Goal: Obtain resource: Download file/media

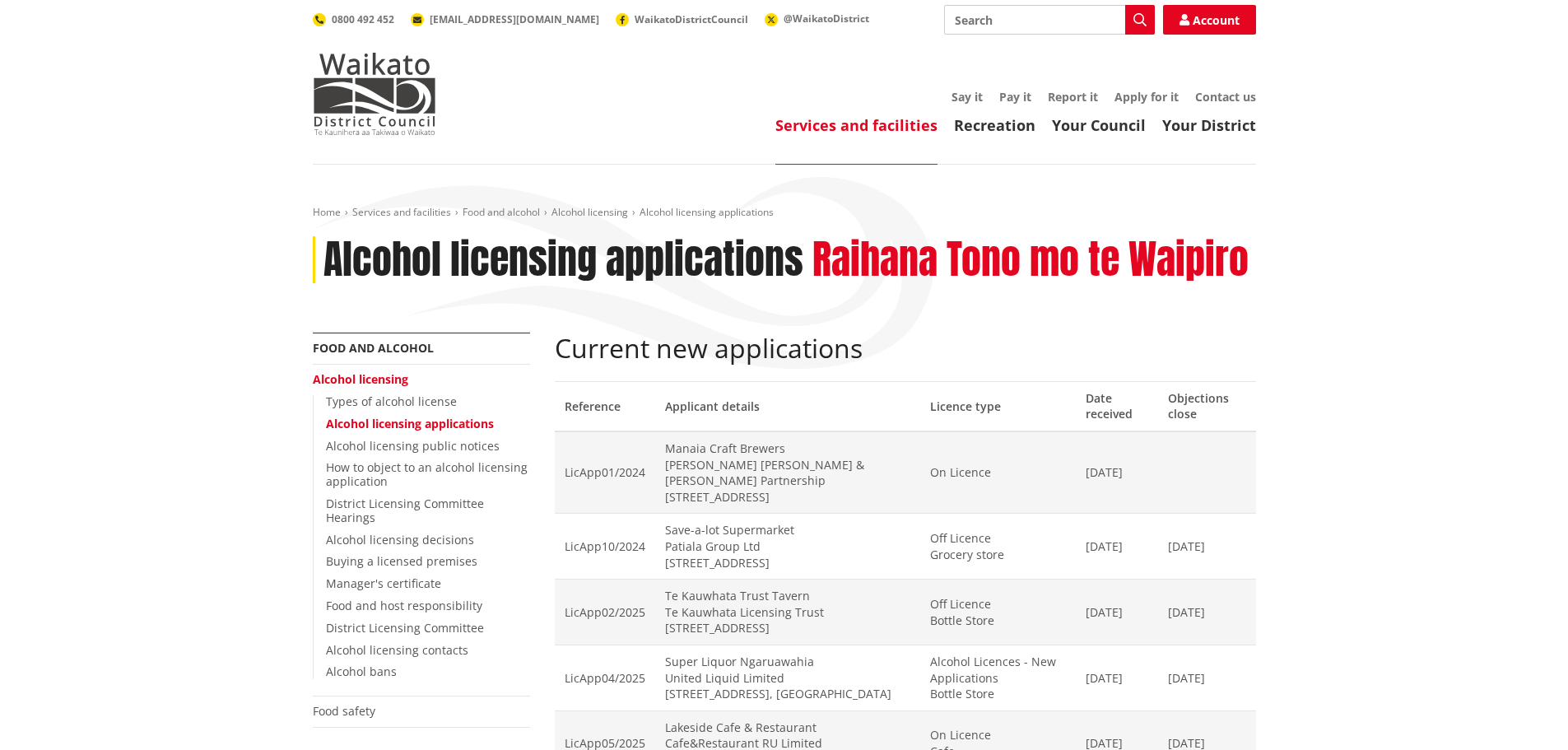
click at [980, 11] on input "Search" at bounding box center [1049, 20] width 211 height 30
type input "Furnace"
click at [601, 209] on link "Alcohol licensing" at bounding box center [589, 212] width 77 height 14
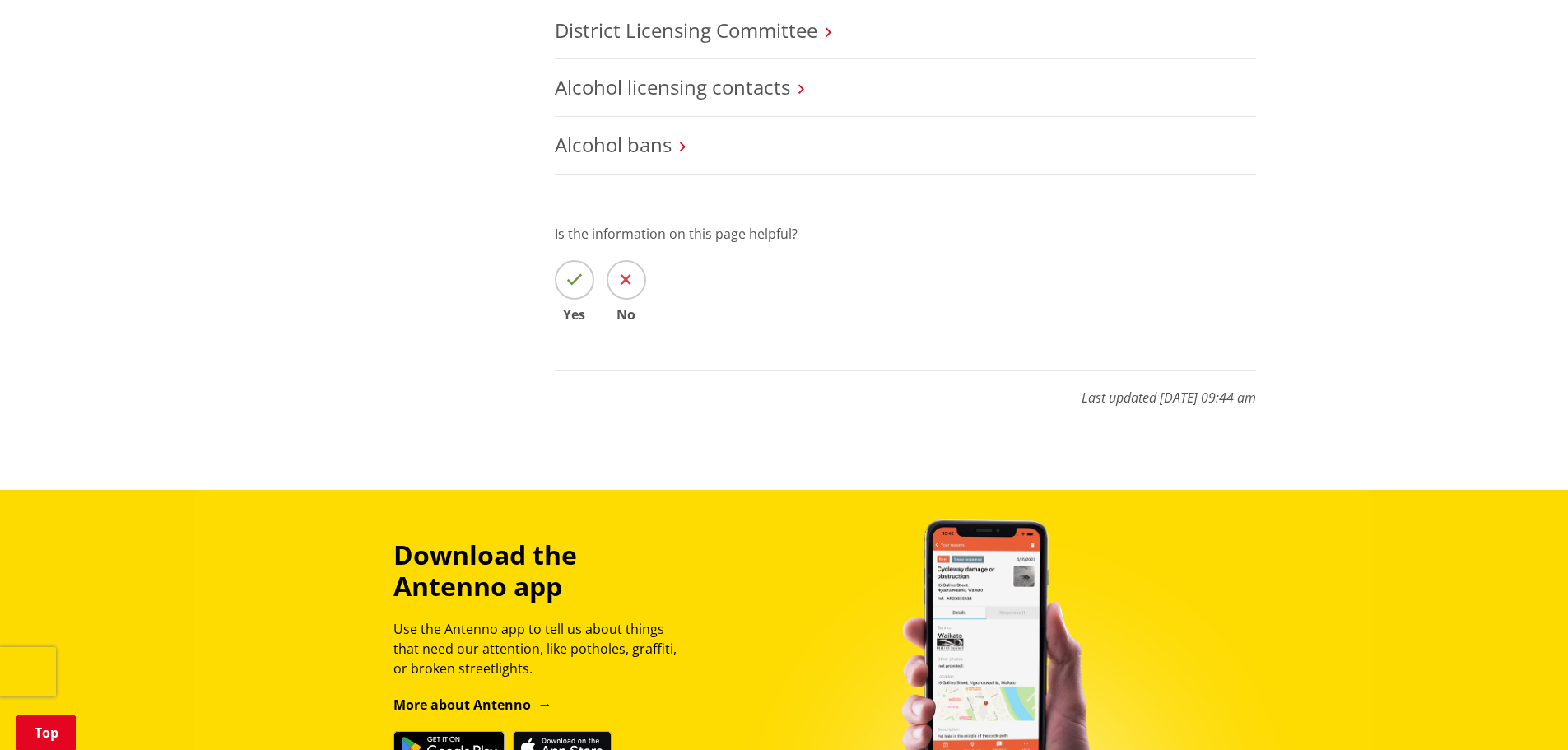
scroll to position [1152, 0]
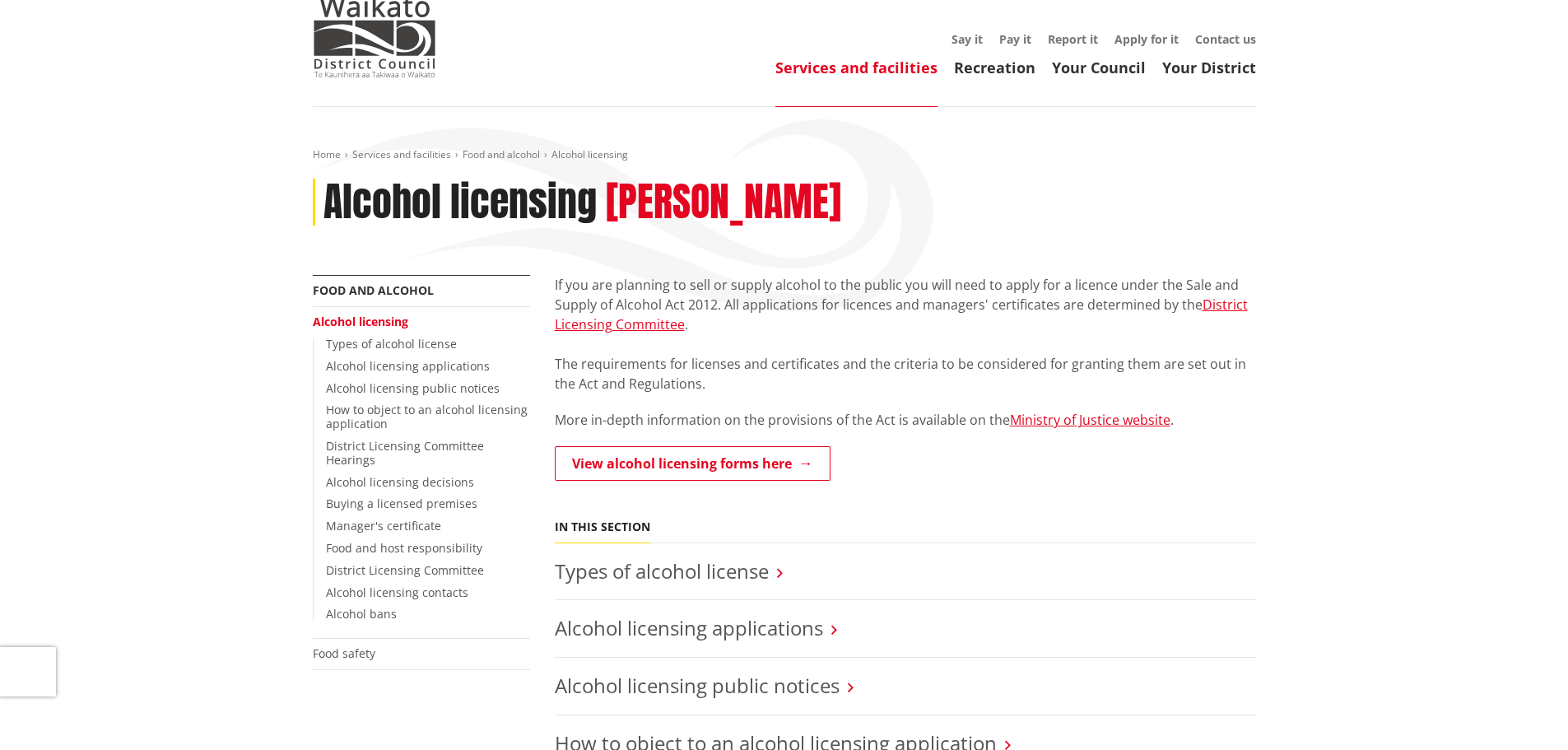
scroll to position [165, 0]
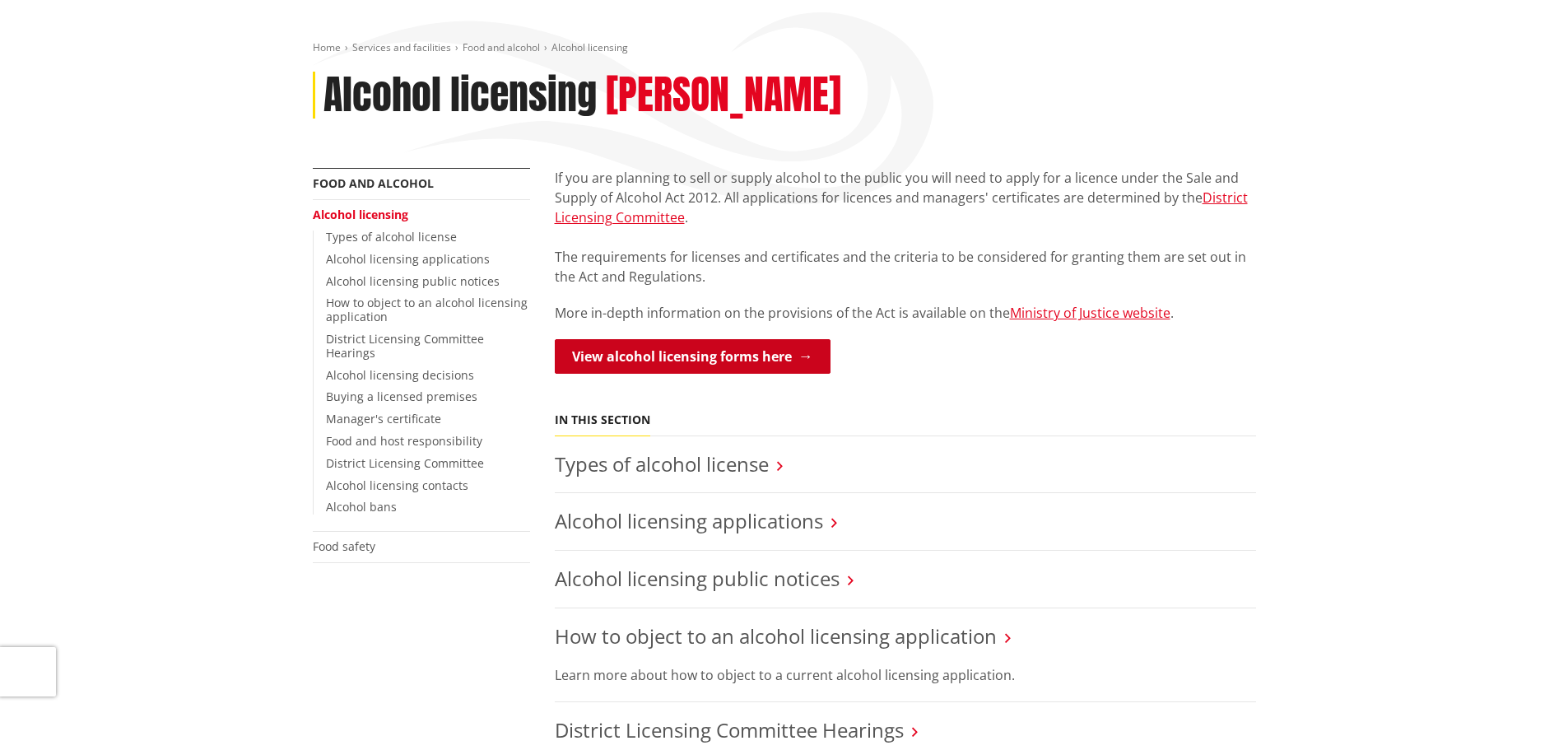
click at [725, 359] on link "View alcohol licensing forms here" at bounding box center [693, 357] width 276 height 35
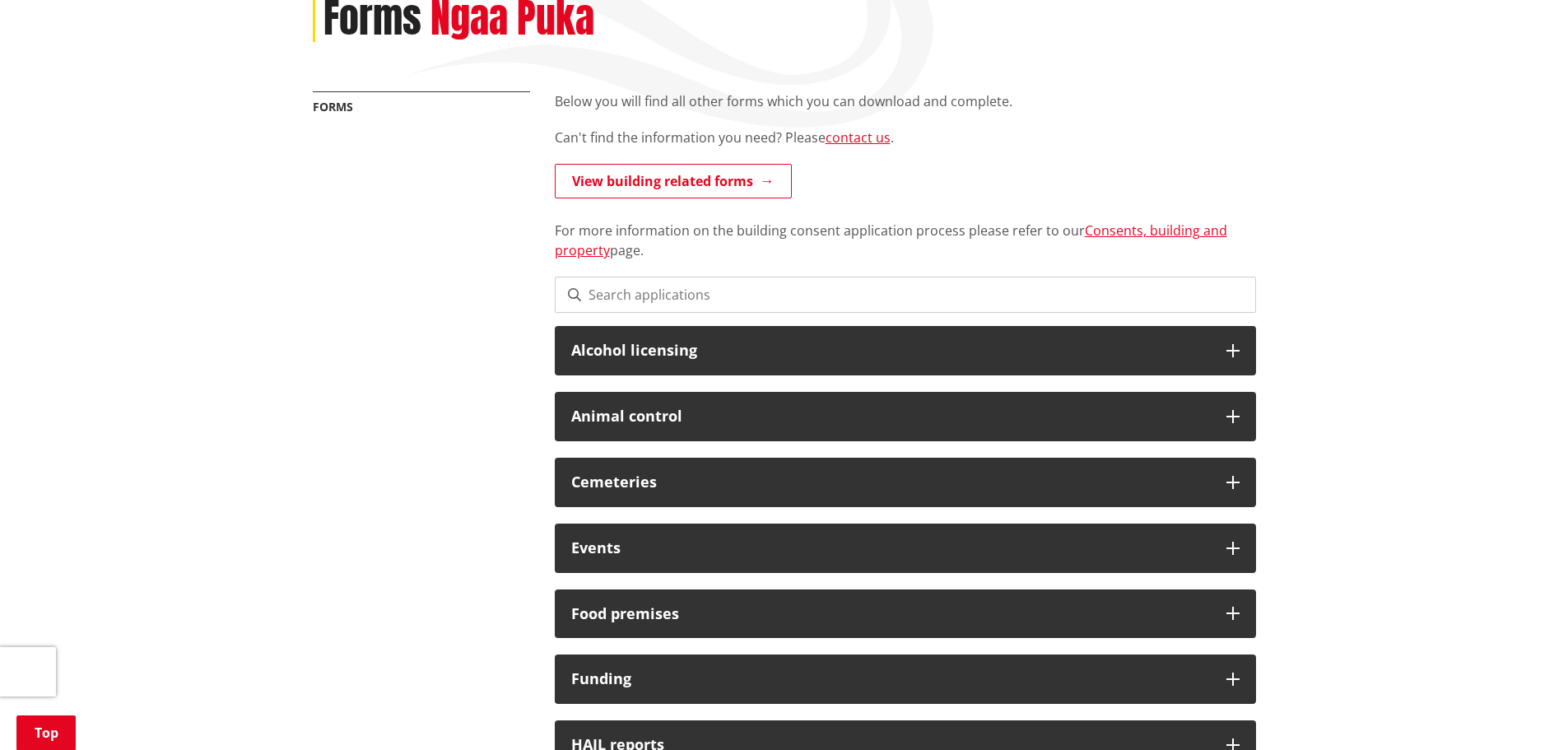
scroll to position [247, 0]
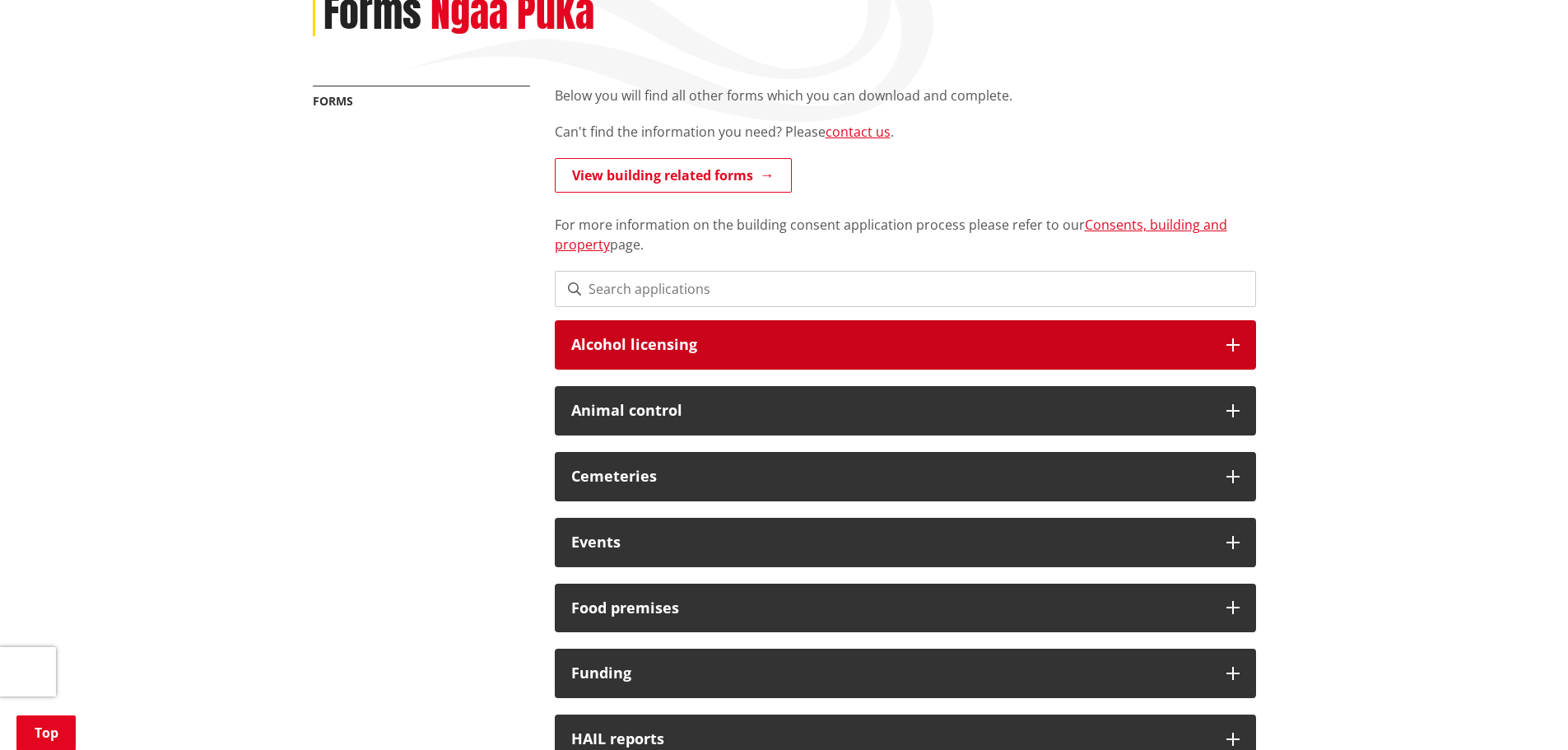
click at [756, 337] on h3 "Alcohol licensing" at bounding box center [891, 345] width 639 height 16
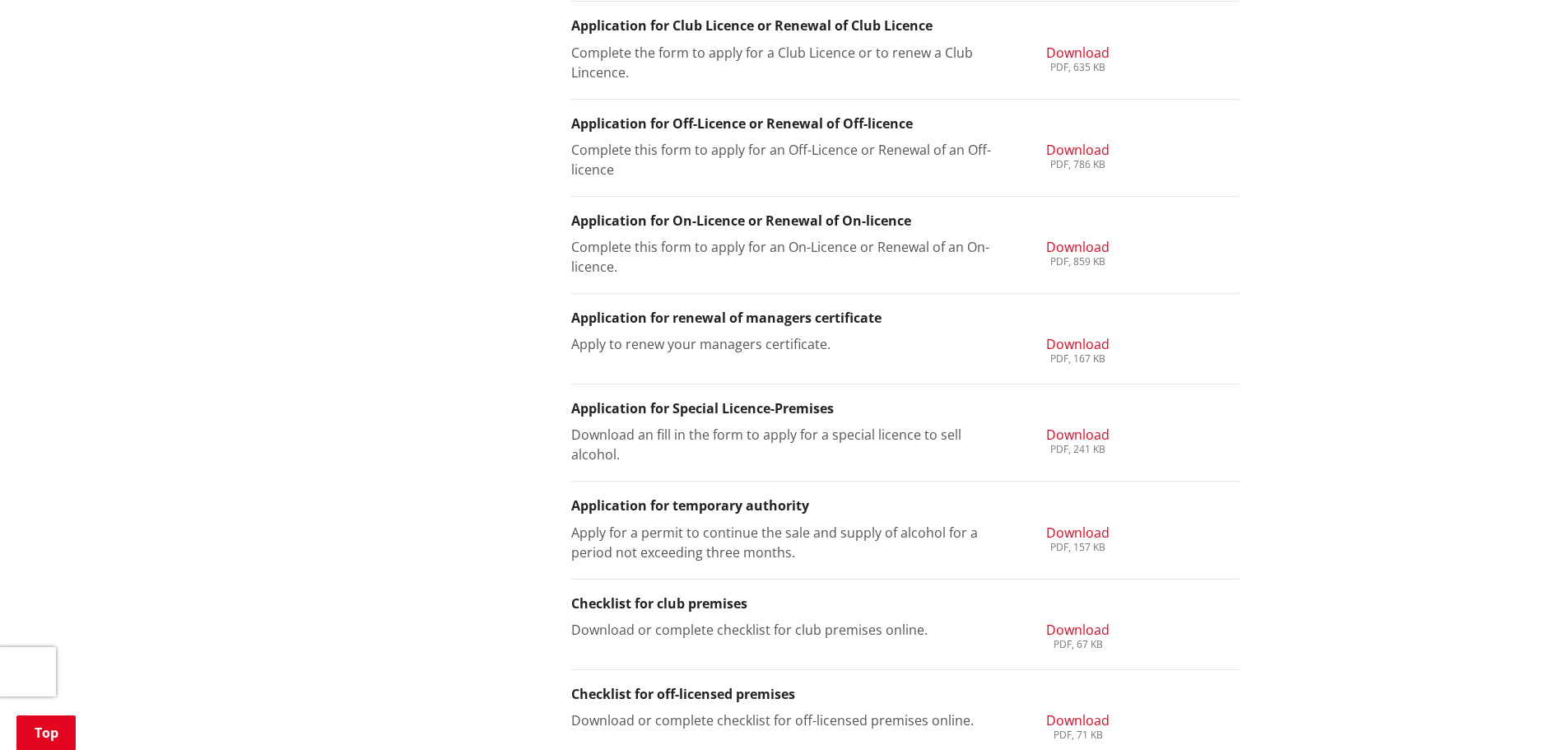
scroll to position [823, 0]
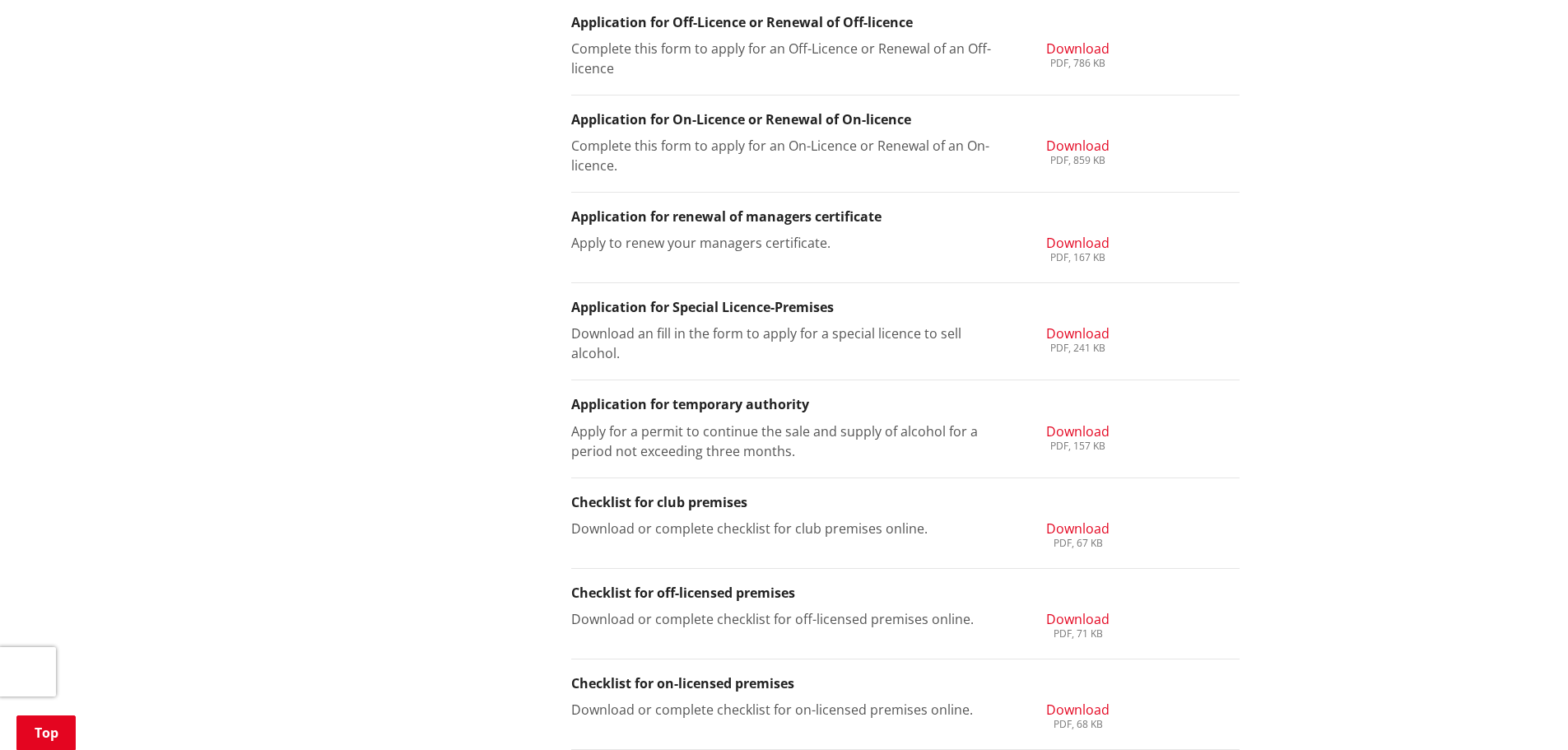
click at [1072, 422] on span "Download" at bounding box center [1078, 431] width 63 height 18
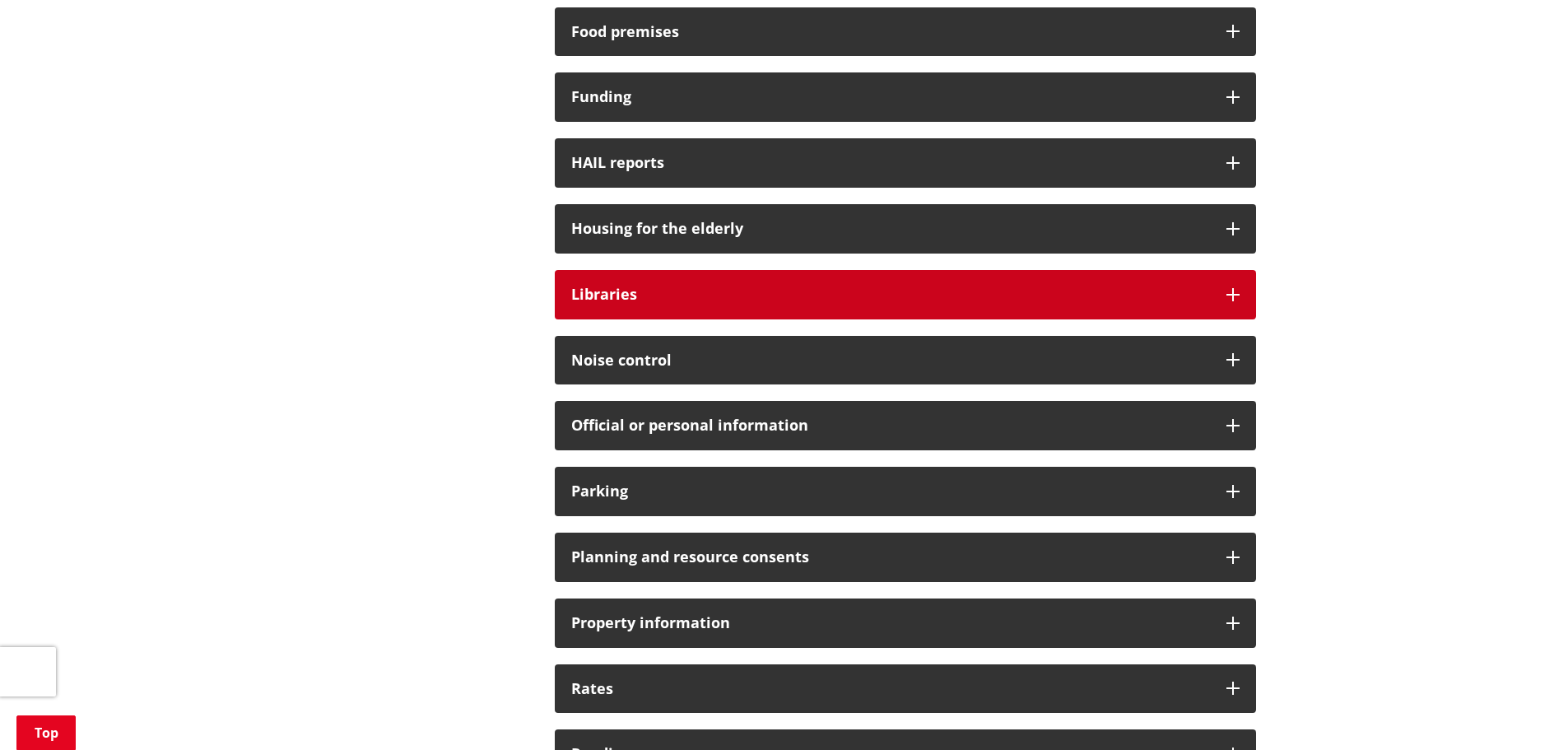
scroll to position [411, 0]
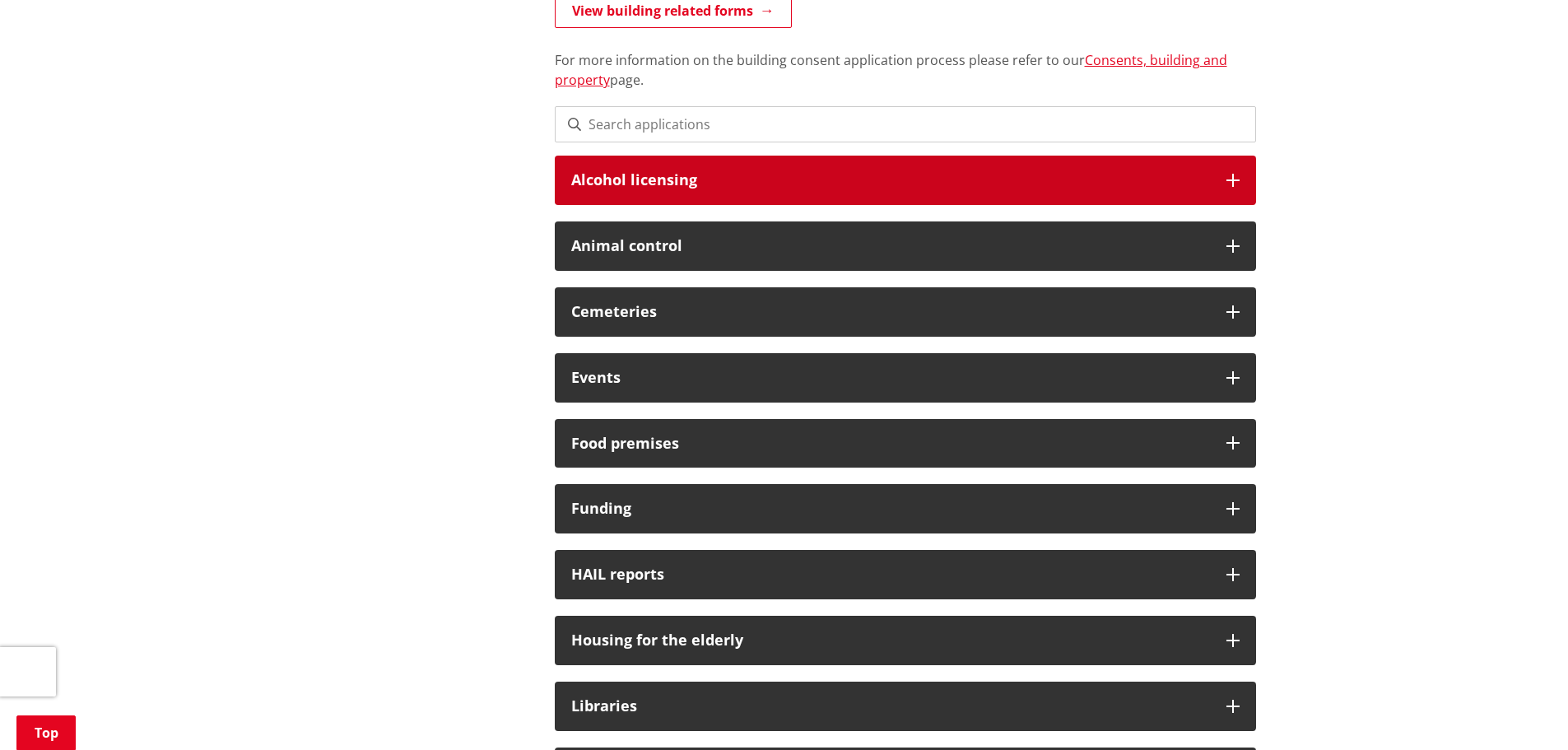
click at [661, 183] on h3 "Alcohol licensing" at bounding box center [891, 180] width 639 height 16
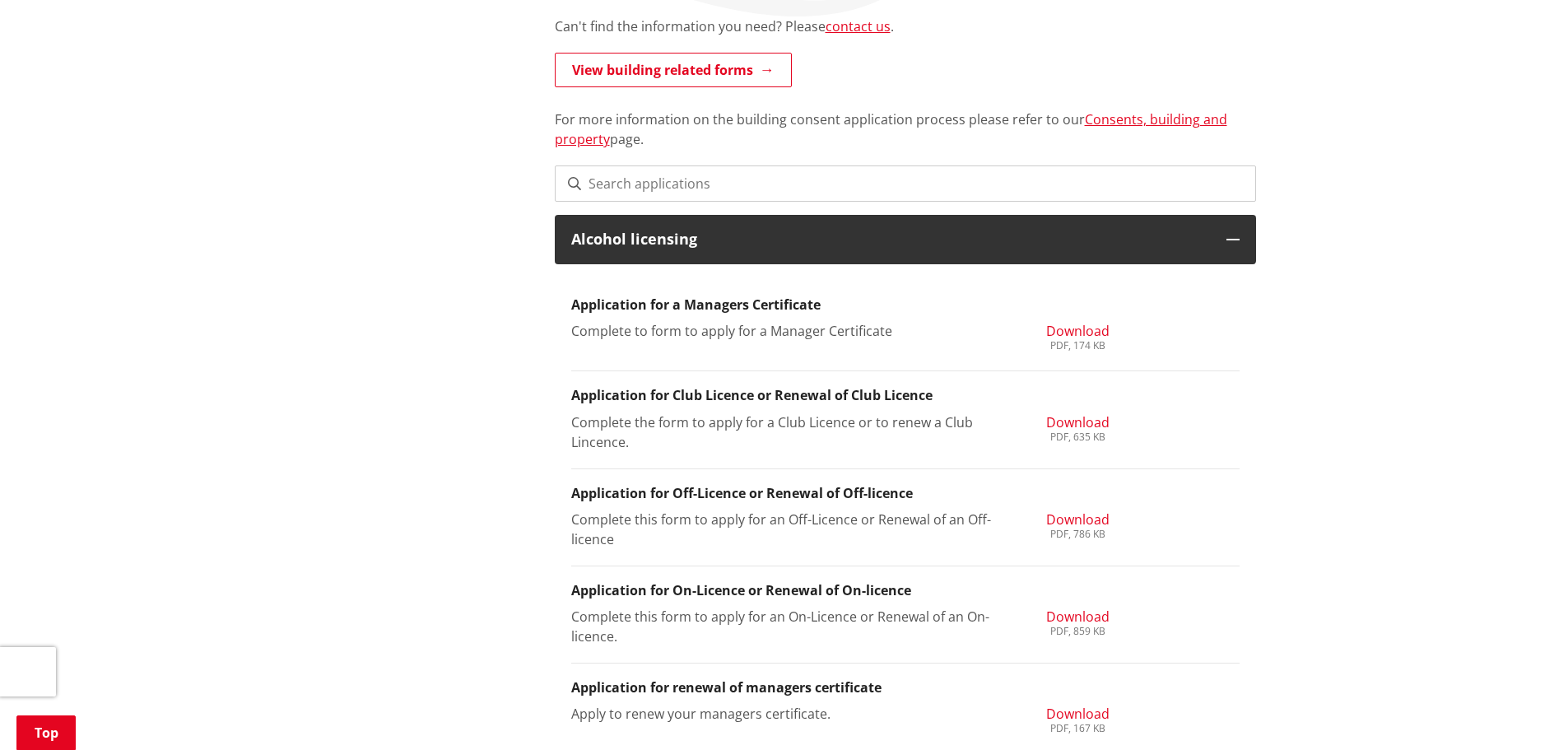
scroll to position [330, 0]
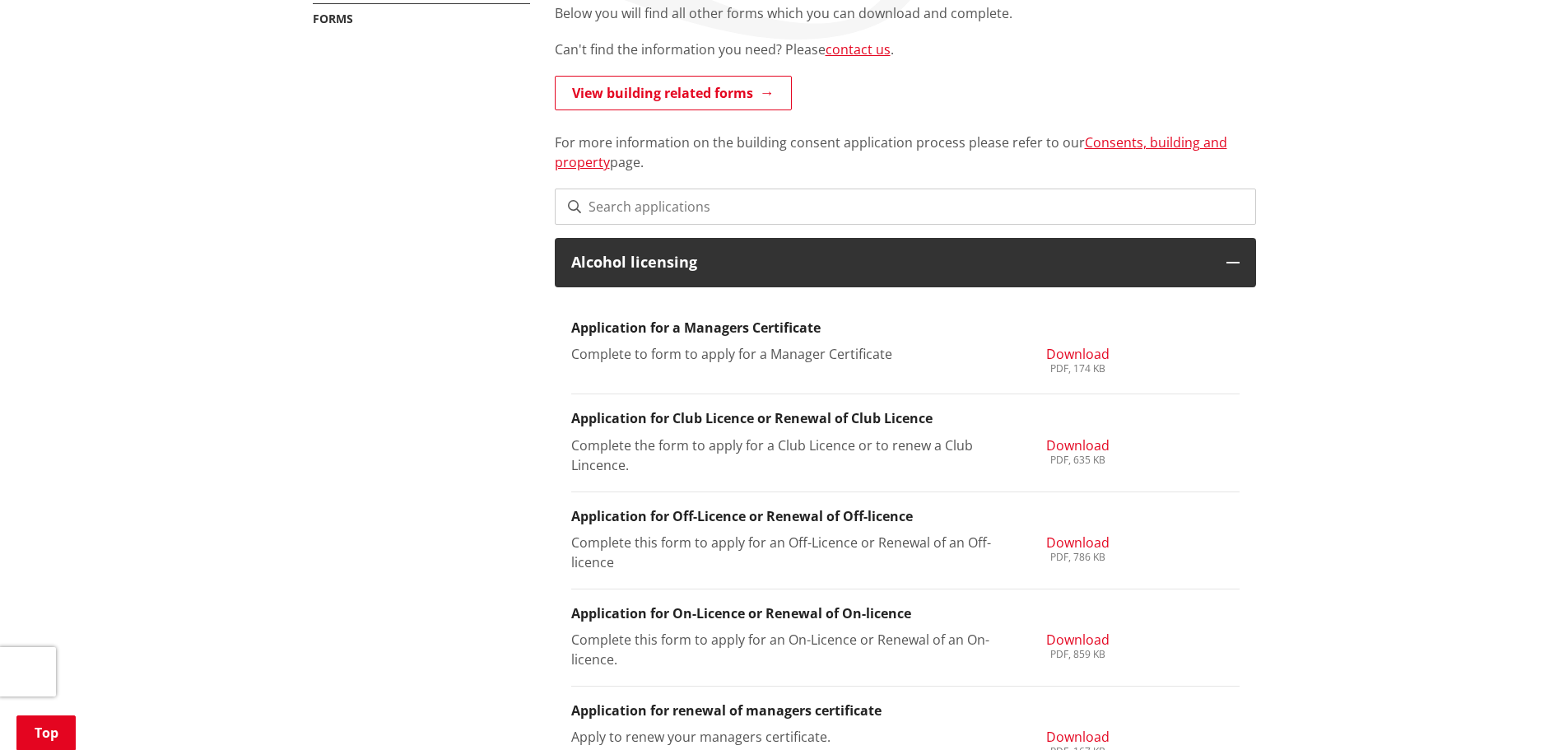
click at [1065, 620] on li "Application for On-Licence or Renewal of On-licence Complete this form to apply…" at bounding box center [905, 637] width 668 height 97
click at [1070, 642] on span "Download" at bounding box center [1078, 639] width 63 height 18
